Goal: Task Accomplishment & Management: Manage account settings

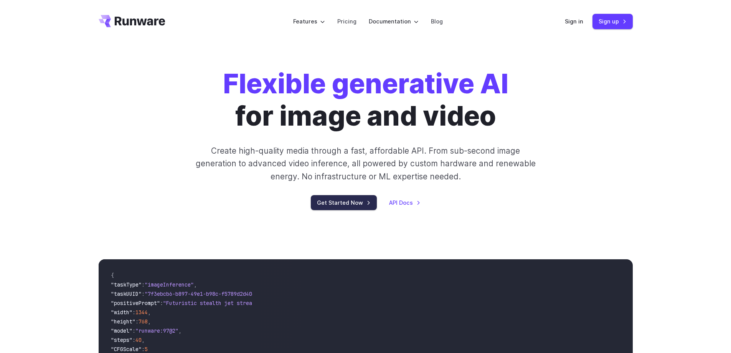
drag, startPoint x: 0, startPoint y: 0, endPoint x: 346, endPoint y: 201, distance: 400.6
click at [346, 201] on link "Get Started Now" at bounding box center [344, 202] width 66 height 15
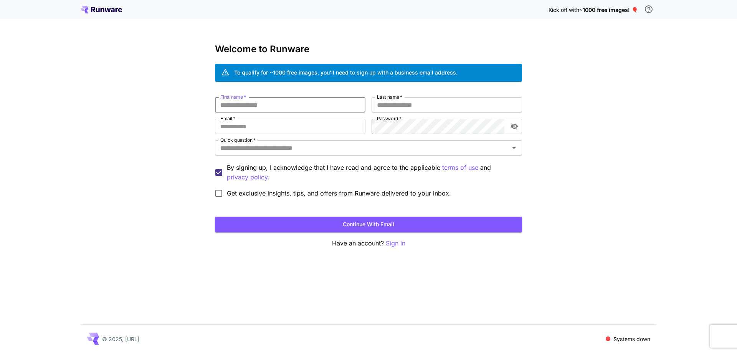
click at [292, 105] on input "First name   *" at bounding box center [290, 104] width 150 height 15
click at [279, 125] on input "Email   *" at bounding box center [290, 126] width 150 height 15
paste input "**********"
type input "**********"
click at [269, 103] on input "First name   *" at bounding box center [290, 104] width 150 height 15
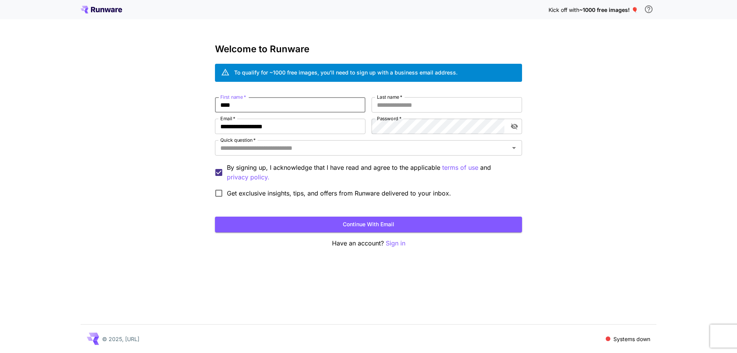
type input "****"
type input "***"
click at [265, 145] on input "Quick question   *" at bounding box center [362, 147] width 290 height 11
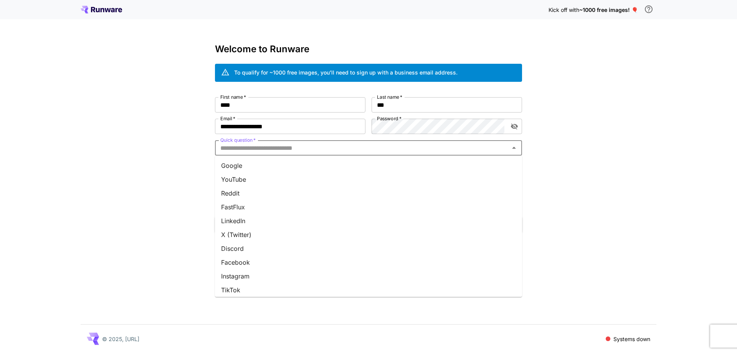
click at [256, 174] on li "YouTube" at bounding box center [368, 179] width 307 height 14
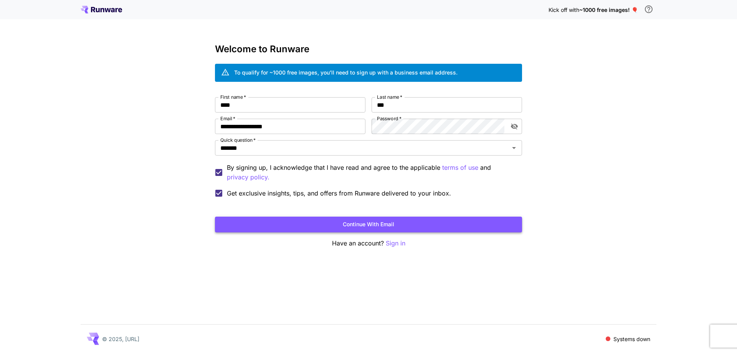
click at [320, 223] on button "Continue with email" at bounding box center [368, 224] width 307 height 16
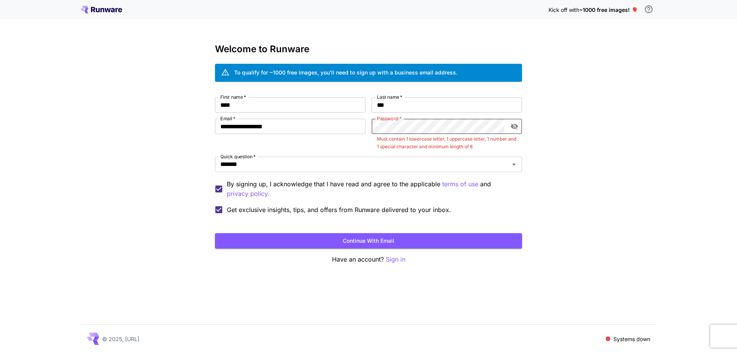
click at [506, 127] on div "Password   *" at bounding box center [446, 126] width 150 height 15
click at [513, 126] on icon "toggle password visibility" at bounding box center [514, 126] width 8 height 8
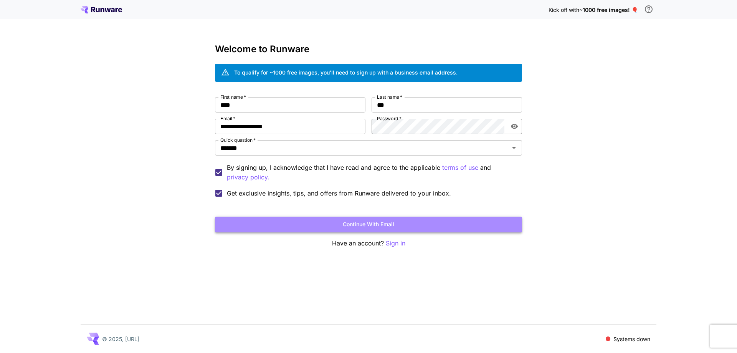
click at [384, 224] on button "Continue with email" at bounding box center [368, 224] width 307 height 16
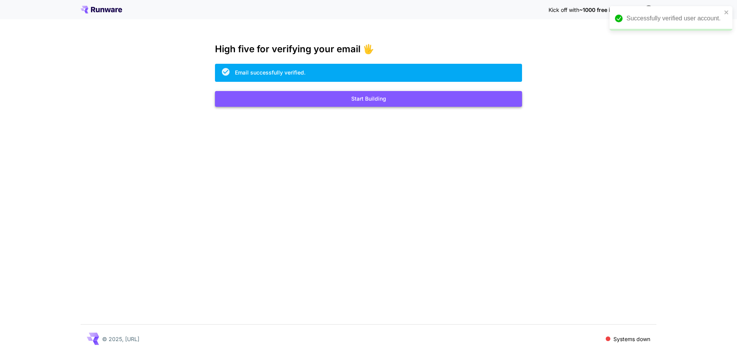
click at [370, 101] on button "Start Building" at bounding box center [368, 99] width 307 height 16
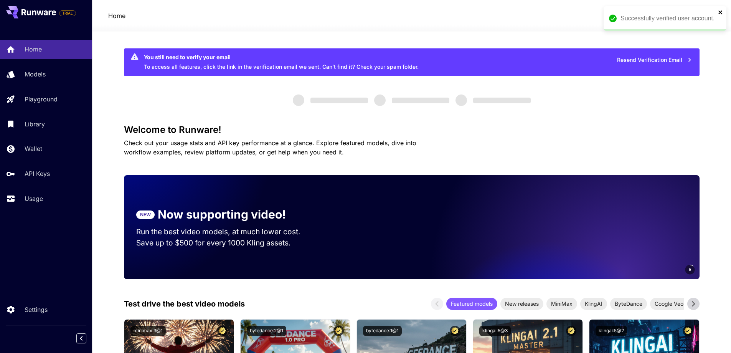
click at [721, 12] on icon "close" at bounding box center [720, 12] width 4 height 4
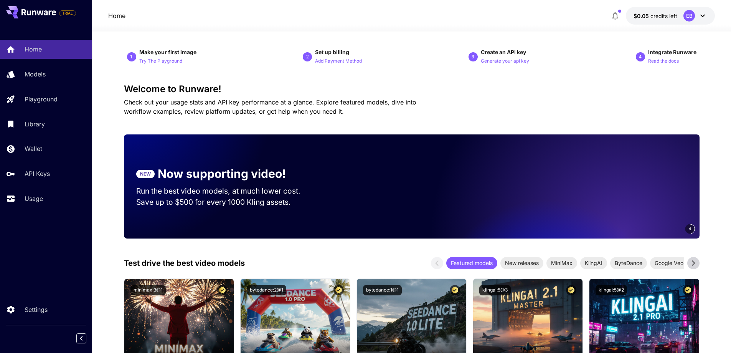
click at [664, 15] on span "credits left" at bounding box center [663, 16] width 27 height 7
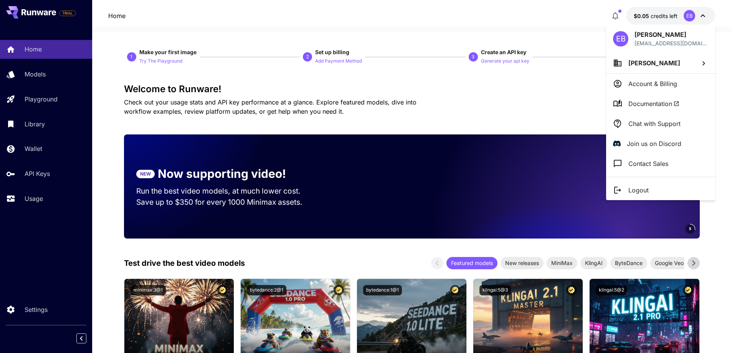
click at [436, 84] on div at bounding box center [368, 176] width 737 height 353
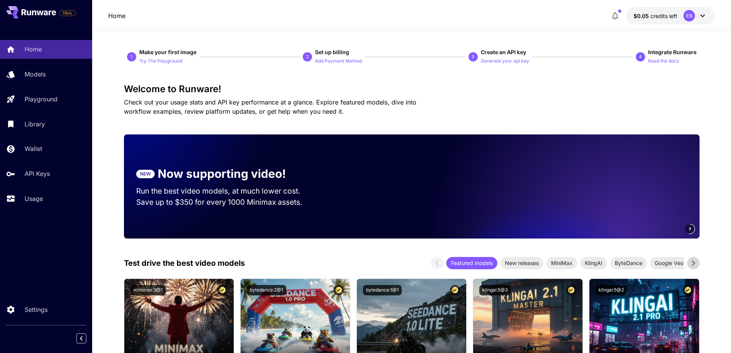
click at [694, 16] on div "EB" at bounding box center [689, 16] width 12 height 12
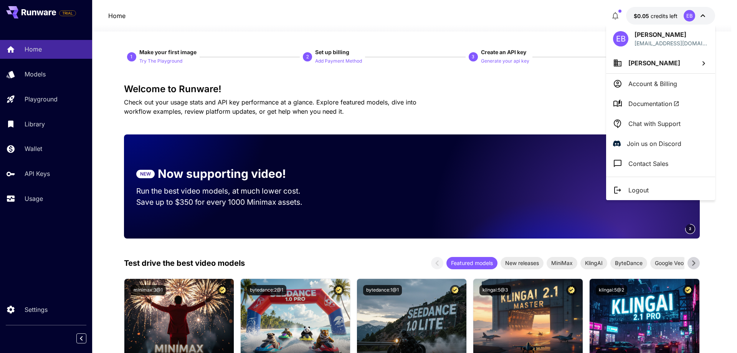
click at [638, 84] on p "Account & Billing" at bounding box center [652, 83] width 49 height 9
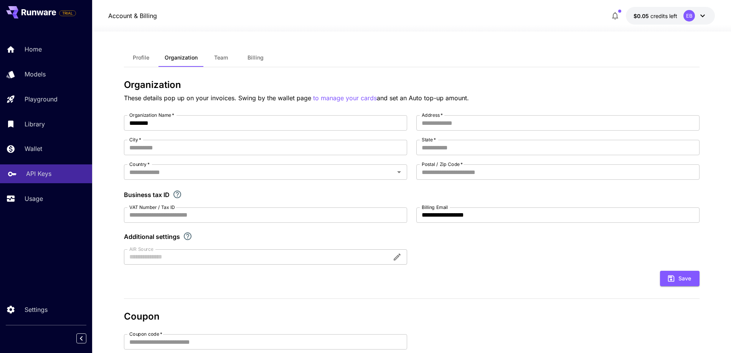
click at [48, 174] on p "API Keys" at bounding box center [38, 173] width 25 height 9
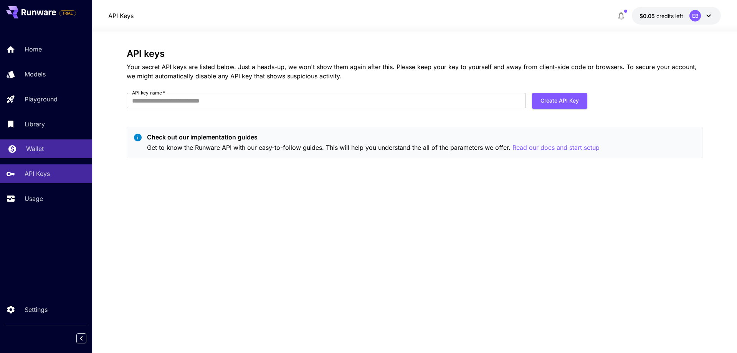
click at [43, 155] on link "Wallet" at bounding box center [46, 148] width 92 height 19
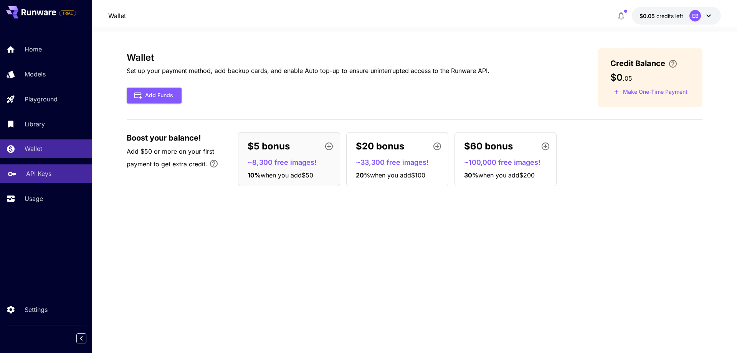
click at [39, 177] on p "API Keys" at bounding box center [38, 173] width 25 height 9
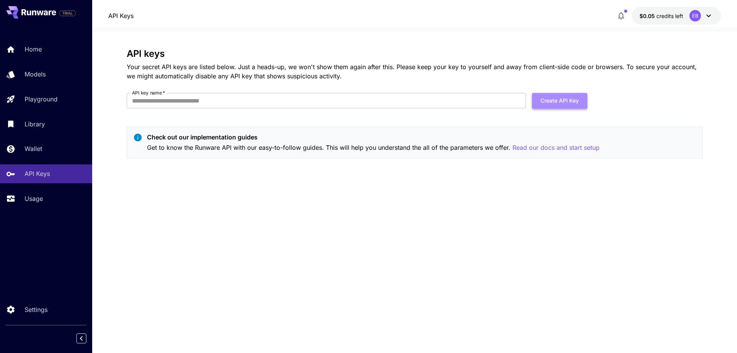
click at [553, 102] on button "Create API Key" at bounding box center [559, 101] width 55 height 16
type input "*****"
click at [544, 105] on button "Create API Key" at bounding box center [559, 101] width 55 height 16
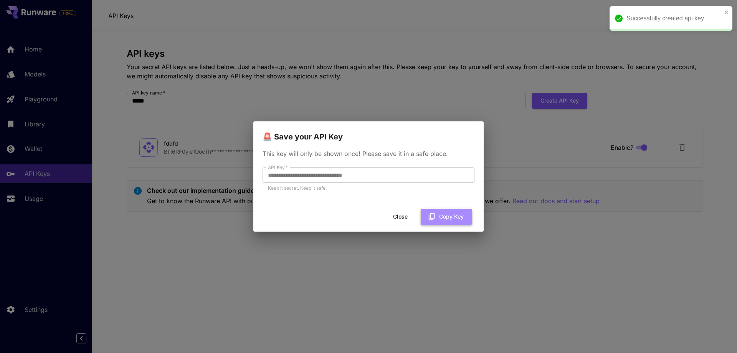
click at [441, 215] on button "Copy Key" at bounding box center [446, 217] width 51 height 16
click at [403, 216] on button "Close" at bounding box center [400, 217] width 35 height 16
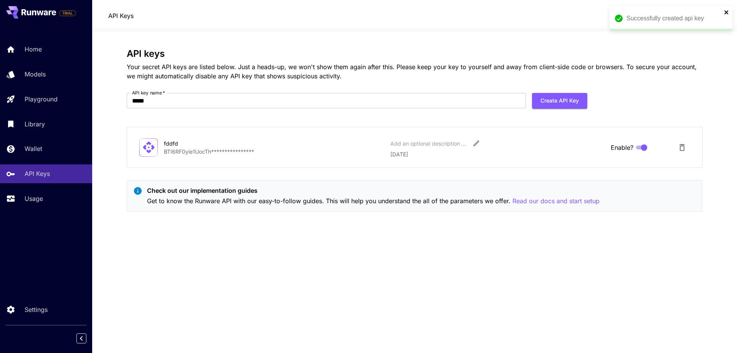
click at [724, 13] on icon "close" at bounding box center [726, 12] width 5 height 6
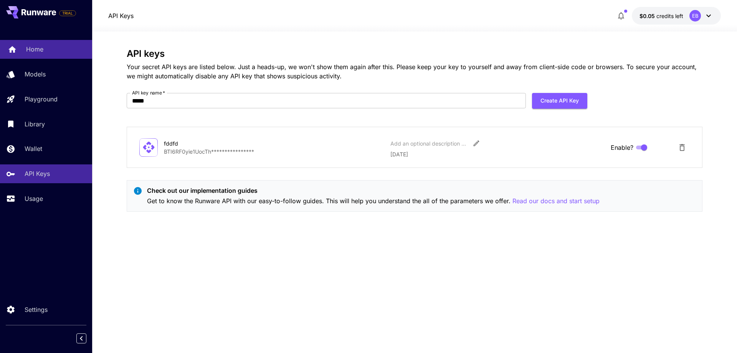
click at [49, 51] on div "Home" at bounding box center [56, 49] width 60 height 9
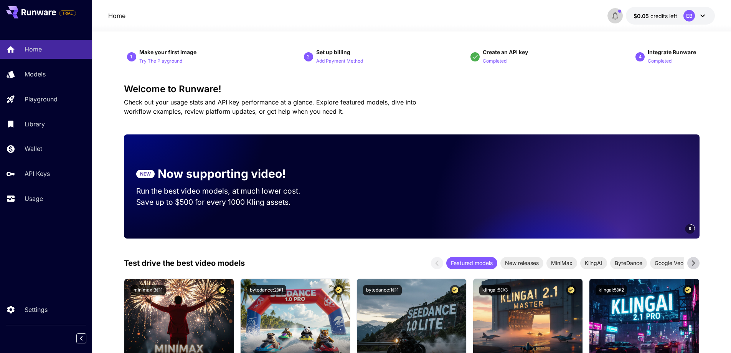
click at [618, 17] on icon "button" at bounding box center [614, 15] width 9 height 9
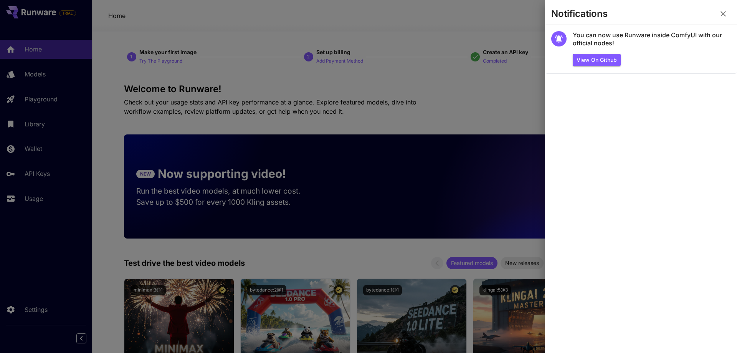
click at [498, 86] on div at bounding box center [368, 176] width 737 height 353
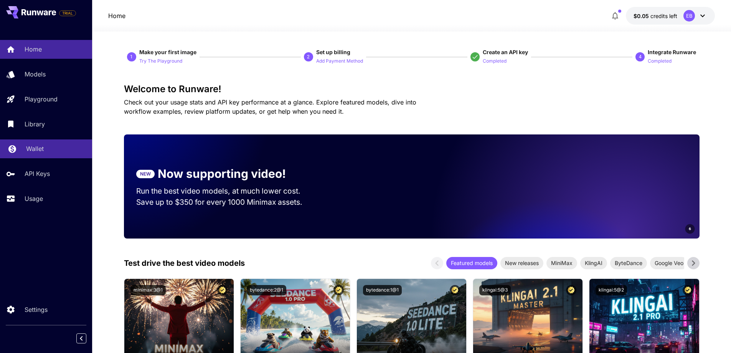
click at [39, 155] on link "Wallet" at bounding box center [46, 148] width 92 height 19
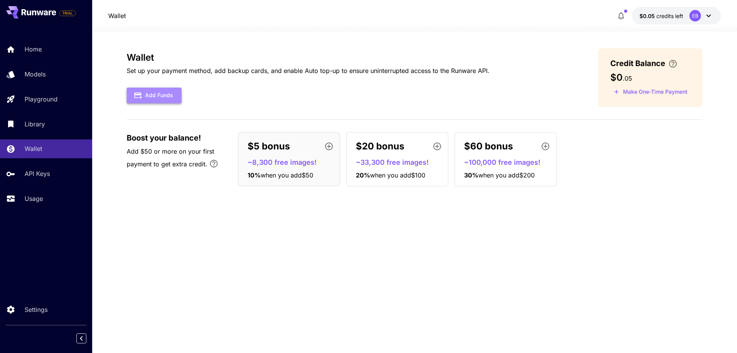
click at [160, 97] on button "Add Funds" at bounding box center [154, 95] width 55 height 16
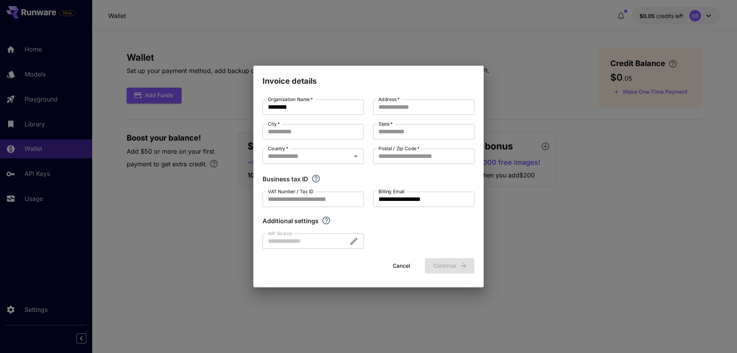
click at [214, 217] on div "**********" at bounding box center [368, 176] width 737 height 353
click at [402, 266] on button "Cancel" at bounding box center [401, 266] width 35 height 16
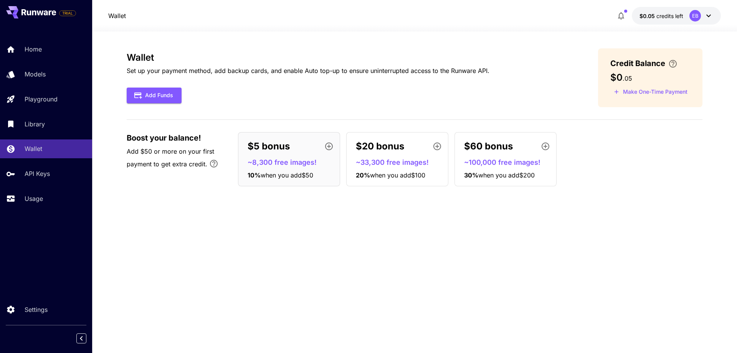
click at [297, 179] on p "10 % when you add $50" at bounding box center [291, 174] width 89 height 9
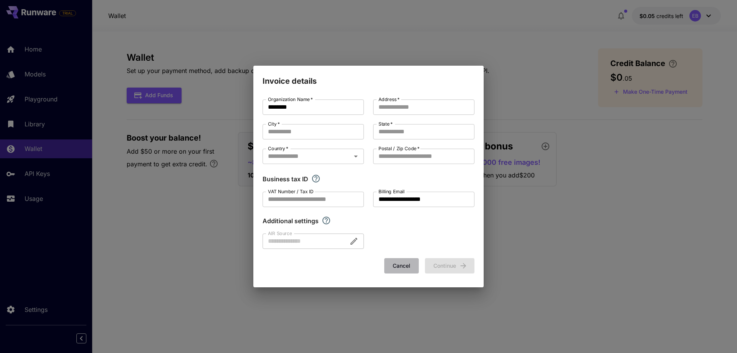
click at [413, 268] on button "Cancel" at bounding box center [401, 266] width 35 height 16
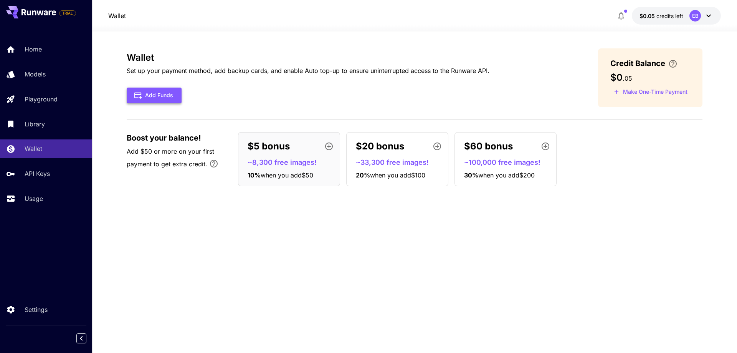
click at [174, 100] on button "Add Funds" at bounding box center [154, 95] width 55 height 16
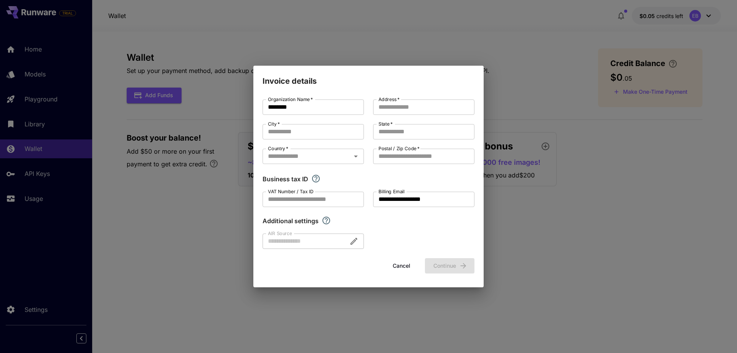
click at [315, 240] on div at bounding box center [312, 240] width 101 height 15
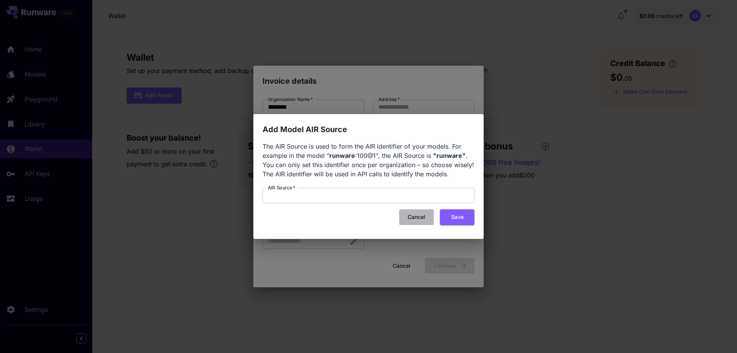
click at [416, 219] on button "Cancel" at bounding box center [416, 217] width 35 height 16
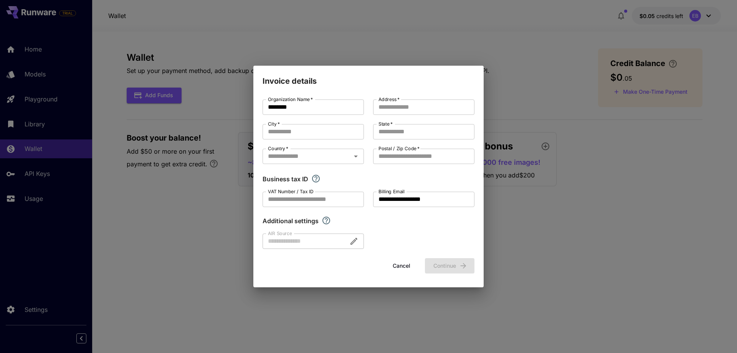
click at [401, 271] on button "Cancel" at bounding box center [401, 266] width 35 height 16
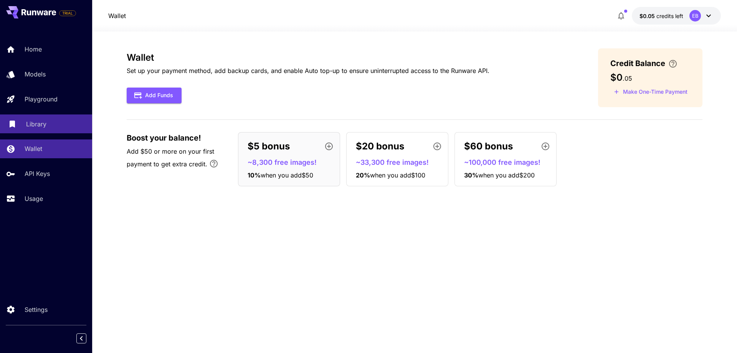
click at [44, 126] on p "Library" at bounding box center [36, 123] width 20 height 9
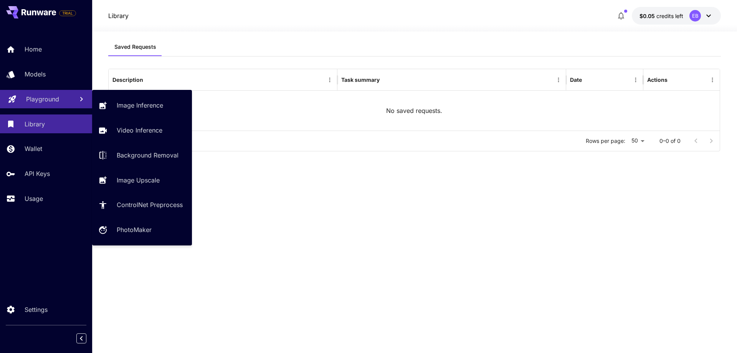
click at [51, 91] on link "Playground" at bounding box center [46, 99] width 92 height 19
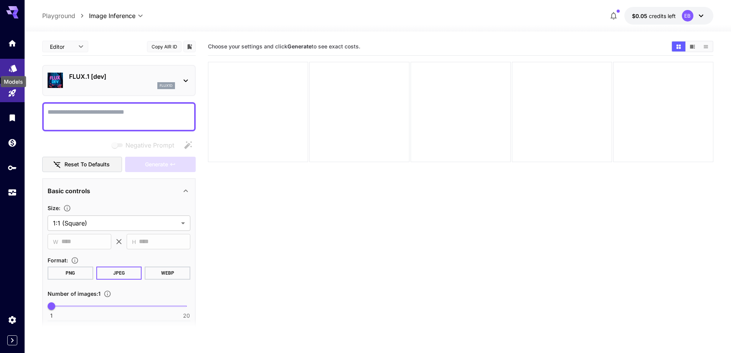
click at [12, 63] on icon "Models" at bounding box center [12, 65] width 9 height 9
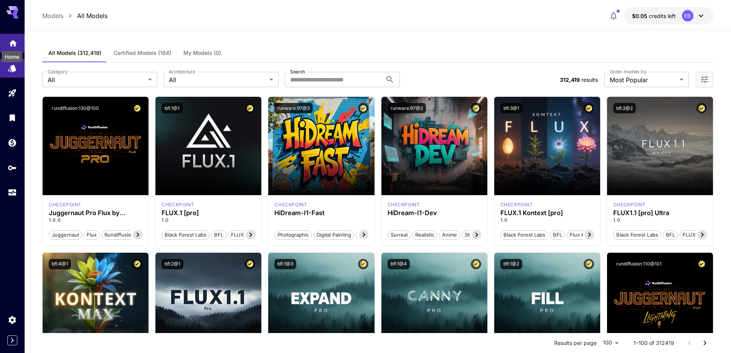
click at [16, 43] on icon "Home" at bounding box center [12, 40] width 9 height 9
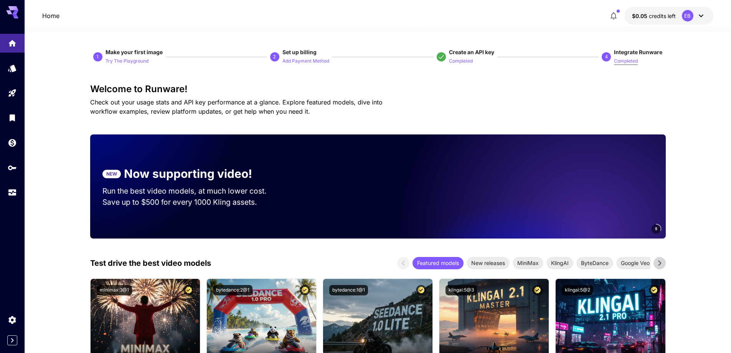
click at [627, 59] on p "Completed" at bounding box center [626, 61] width 24 height 7
click at [655, 18] on span "credits left" at bounding box center [662, 16] width 27 height 7
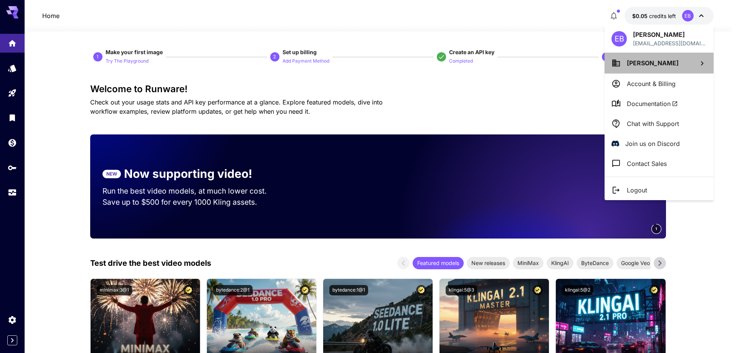
click at [660, 59] on li "[PERSON_NAME]" at bounding box center [658, 63] width 109 height 21
